Goal: Navigation & Orientation: Find specific page/section

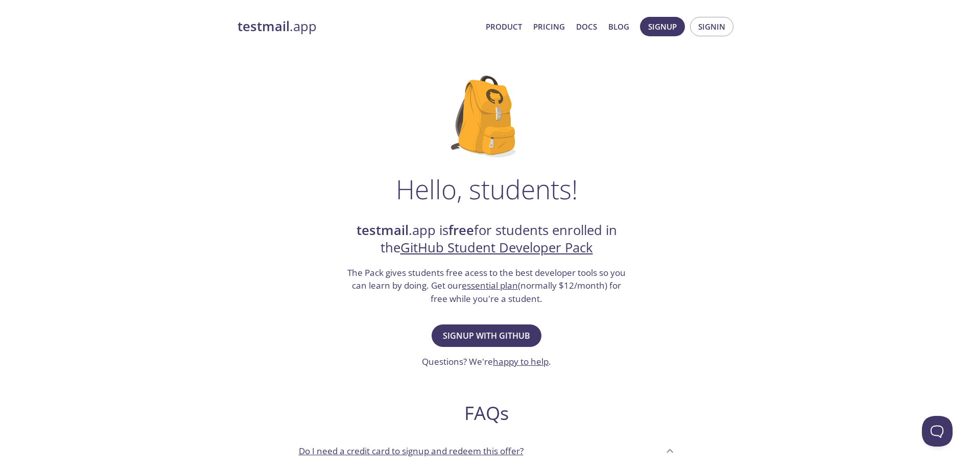
click at [314, 31] on link "testmail .app" at bounding box center [358, 26] width 240 height 17
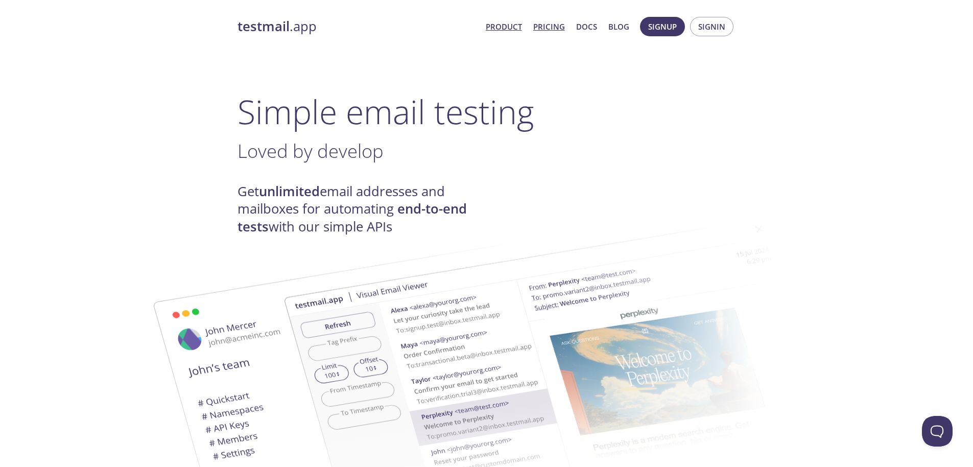
click at [560, 27] on link "Pricing" at bounding box center [549, 26] width 32 height 13
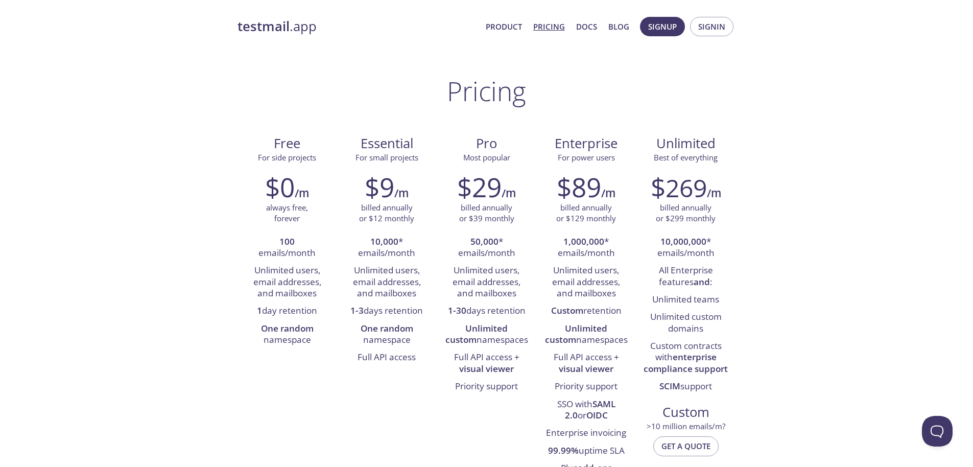
click at [263, 21] on strong "testmail" at bounding box center [264, 26] width 52 height 18
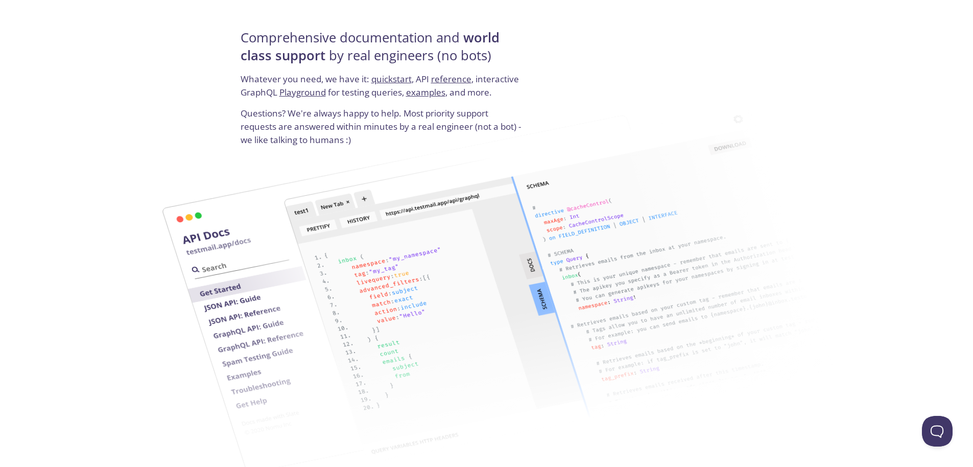
scroll to position [1287, 0]
